Goal: Information Seeking & Learning: Learn about a topic

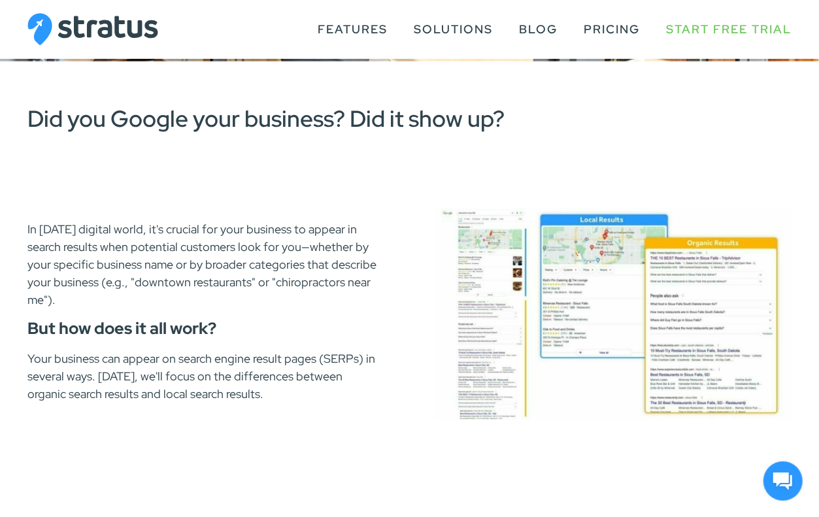
scroll to position [590, 0]
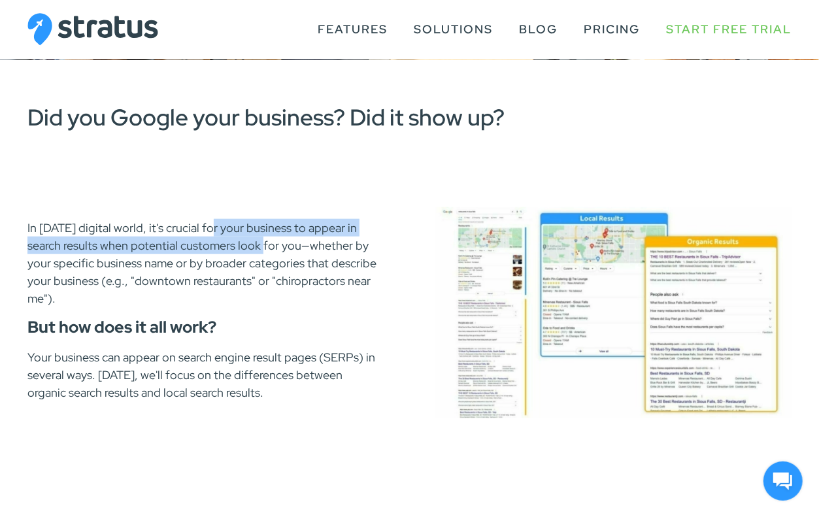
drag, startPoint x: 203, startPoint y: 226, endPoint x: 256, endPoint y: 254, distance: 60.5
click at [256, 254] on p "In today's digital world, it's crucial for your business to appear in search re…" at bounding box center [205, 263] width 356 height 88
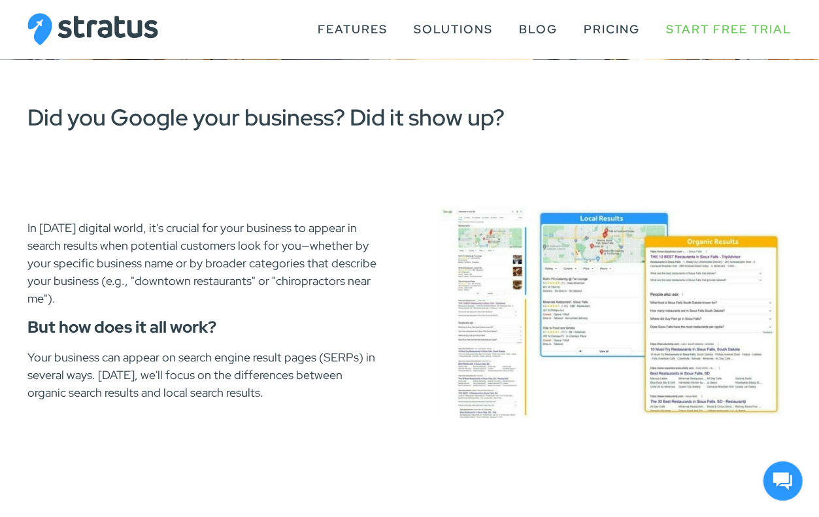
click at [256, 255] on p "In today's digital world, it's crucial for your business to appear in search re…" at bounding box center [205, 263] width 356 height 88
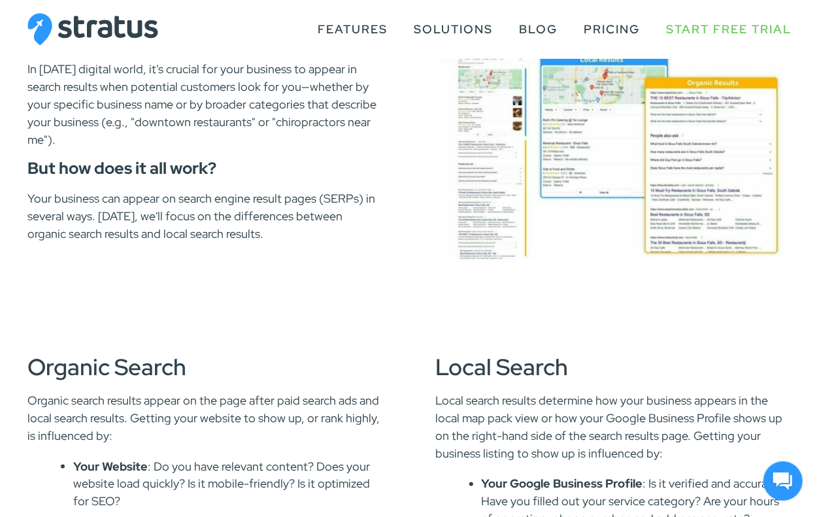
scroll to position [755, 0]
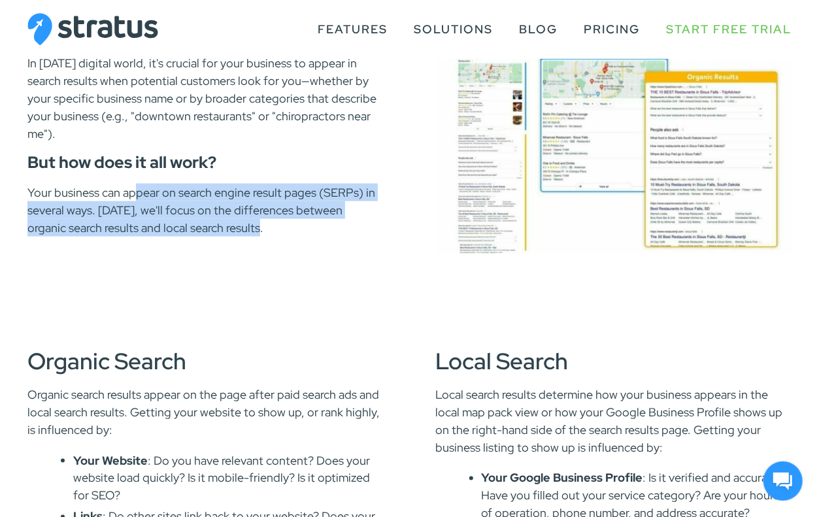
drag, startPoint x: 135, startPoint y: 192, endPoint x: 281, endPoint y: 224, distance: 149.4
click at [281, 224] on p "Your business can appear on search engine result pages (SERPs) in several ways.…" at bounding box center [205, 210] width 356 height 53
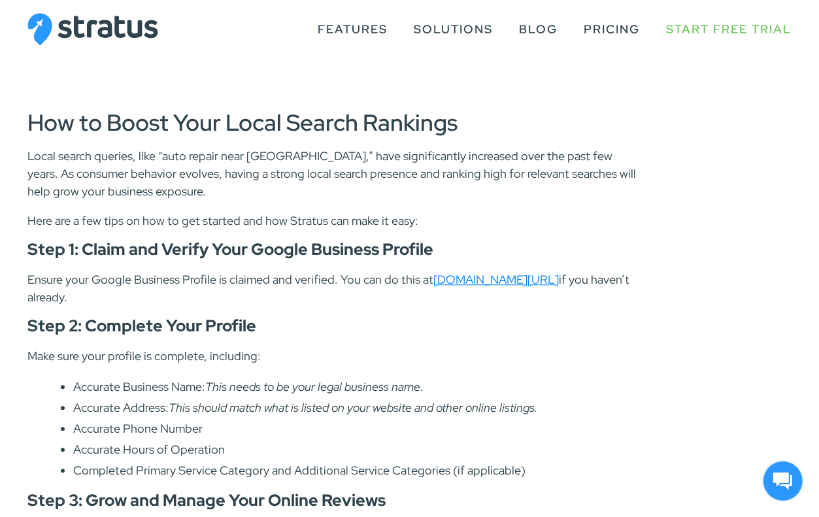
scroll to position [1402, 0]
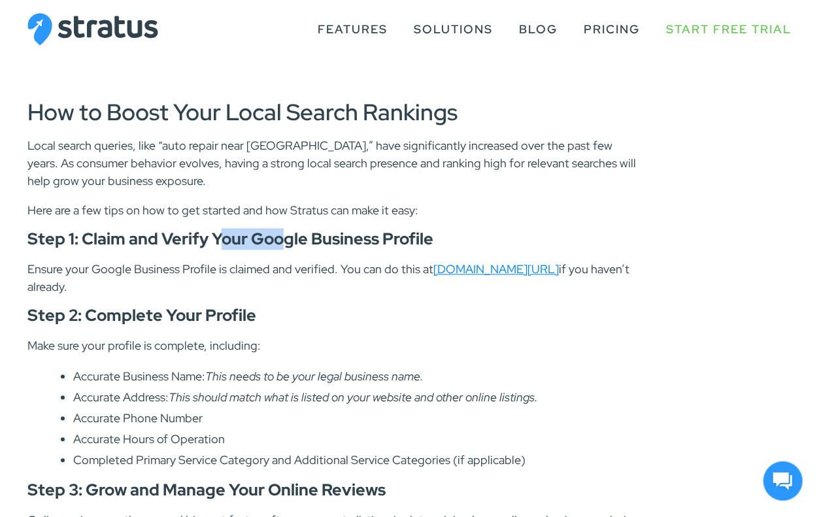
drag, startPoint x: 223, startPoint y: 246, endPoint x: 283, endPoint y: 240, distance: 60.4
click at [283, 240] on h4 "Step 1: Claim and Verify Your Google Business Profile" at bounding box center [334, 239] width 615 height 16
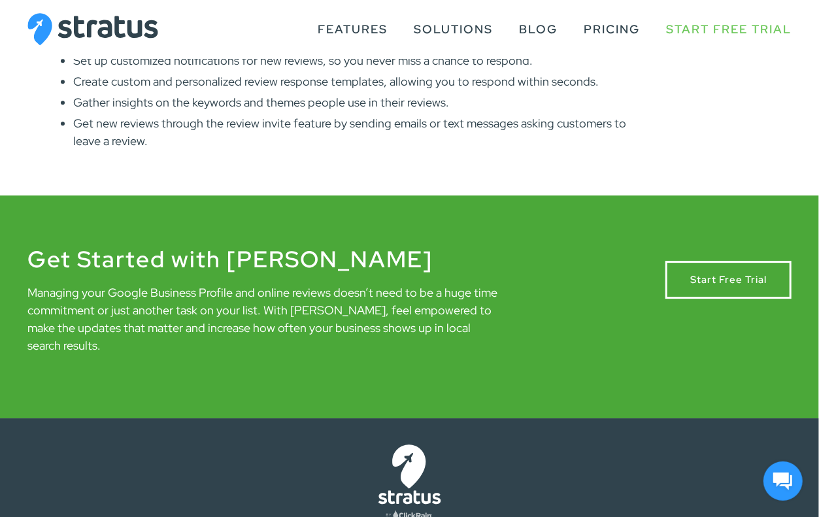
scroll to position [1936, 0]
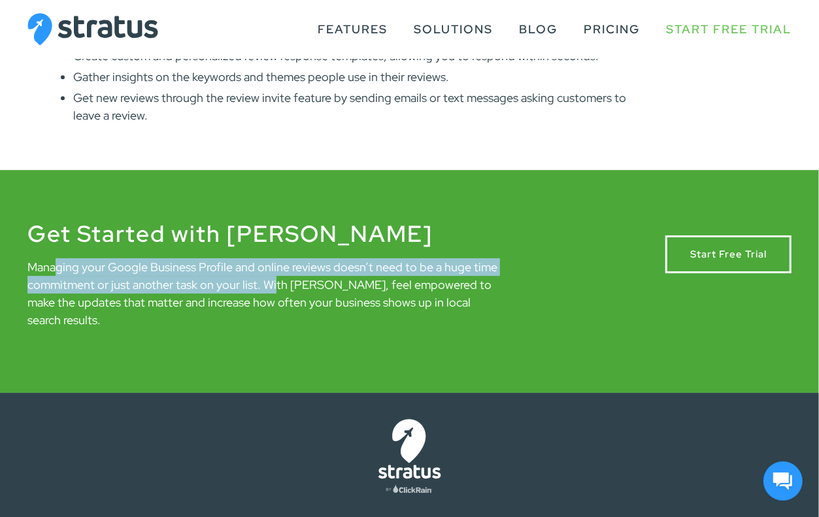
drag, startPoint x: 56, startPoint y: 275, endPoint x: 273, endPoint y: 288, distance: 218.1
click at [273, 288] on p "Managing your Google Business Profile and online reviews doesn’t need to be a h…" at bounding box center [264, 293] width 475 height 71
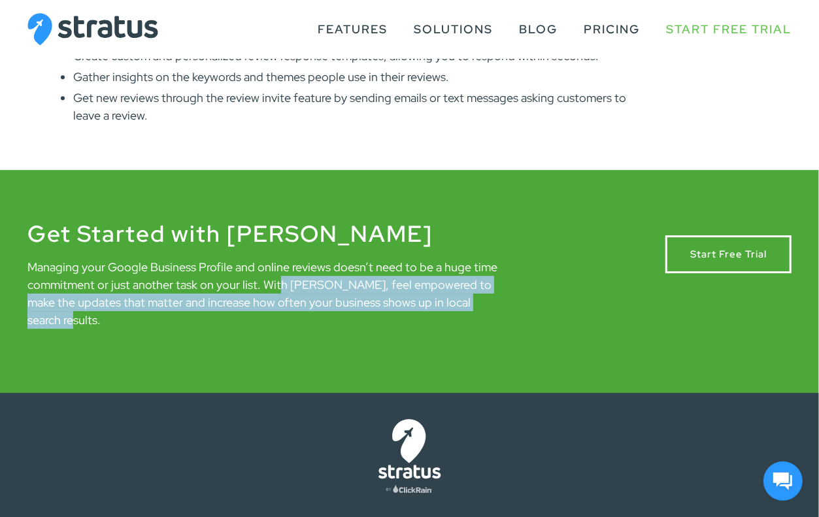
drag, startPoint x: 277, startPoint y: 286, endPoint x: 525, endPoint y: 306, distance: 249.3
click at [525, 306] on div "Get Started with Stratus Managing your Google Business Profile and online revie…" at bounding box center [409, 281] width 819 height 118
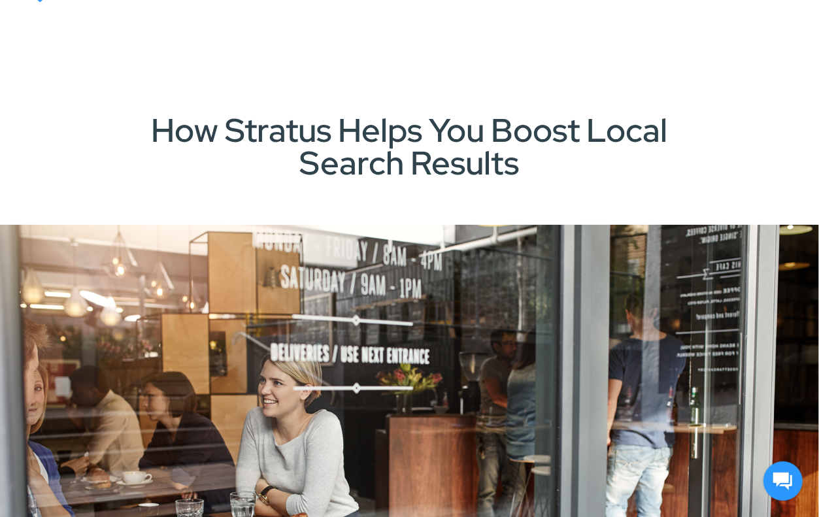
scroll to position [0, 0]
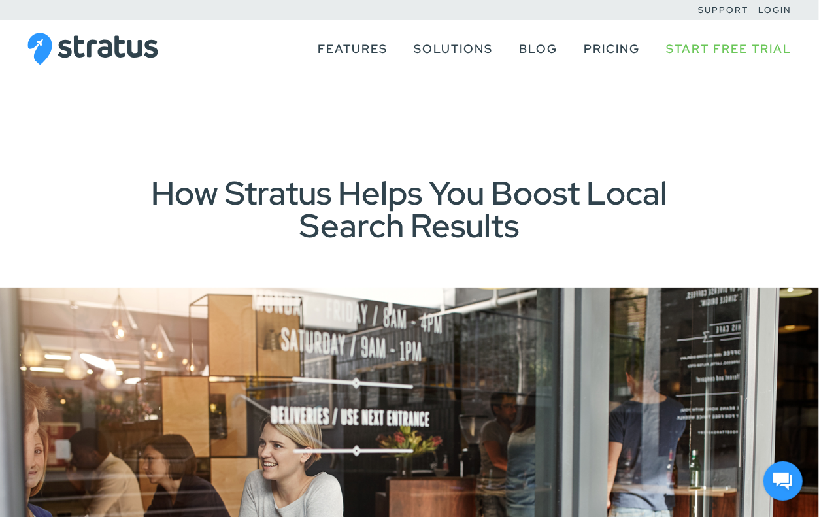
click at [102, 44] on img at bounding box center [92, 49] width 131 height 33
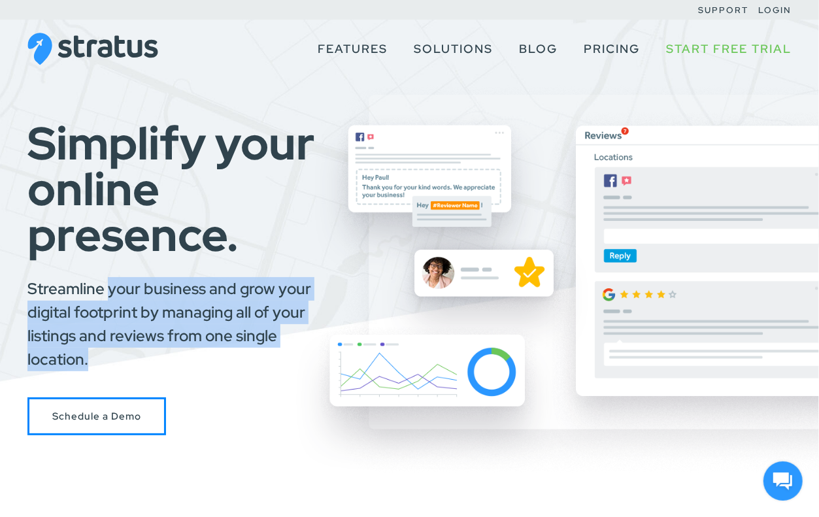
drag, startPoint x: 107, startPoint y: 290, endPoint x: 215, endPoint y: 362, distance: 129.7
click at [215, 362] on p "Streamline your business and grow your digital footprint by managing all of you…" at bounding box center [180, 324] width 306 height 94
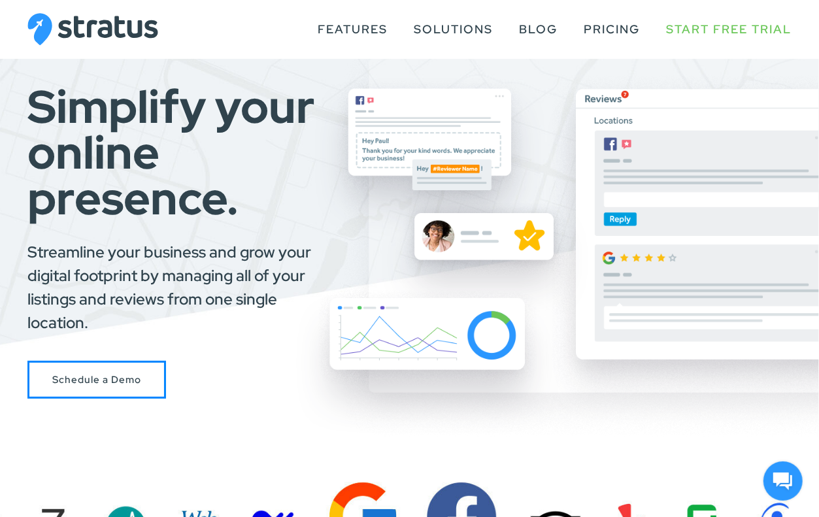
scroll to position [21, 0]
